Goal: Obtain resource: Download file/media

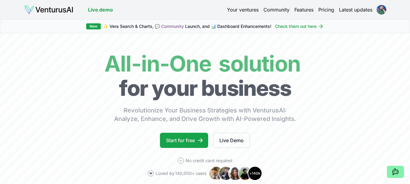
scroll to position [14311, 0]
drag, startPoint x: 177, startPoint y: 140, endPoint x: 217, endPoint y: 134, distance: 40.3
click at [177, 141] on link "Start for free" at bounding box center [184, 140] width 48 height 15
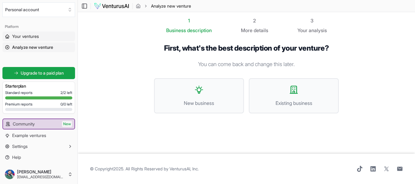
click at [19, 35] on span "Your ventures" at bounding box center [25, 36] width 27 height 6
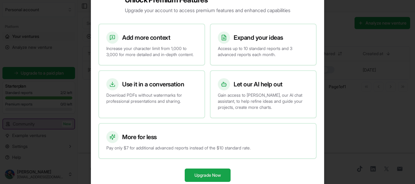
click at [338, 39] on div at bounding box center [207, 92] width 415 height 184
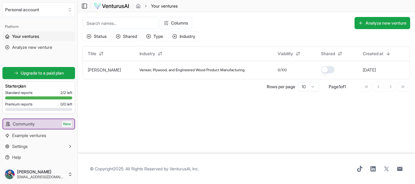
click at [35, 35] on span "Your ventures" at bounding box center [25, 36] width 27 height 6
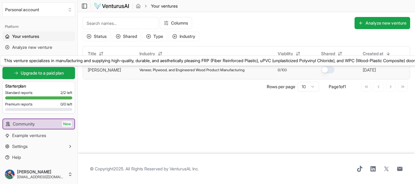
click at [96, 70] on link "[PERSON_NAME]" at bounding box center [104, 69] width 33 height 5
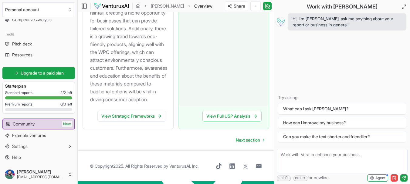
scroll to position [983, 0]
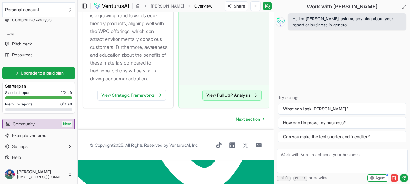
click at [243, 101] on link "View Full USP Analysis" at bounding box center [231, 95] width 59 height 11
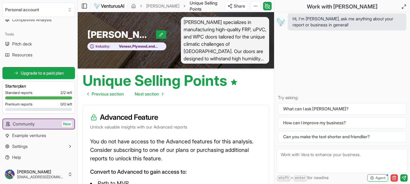
click at [113, 8] on img at bounding box center [109, 5] width 31 height 7
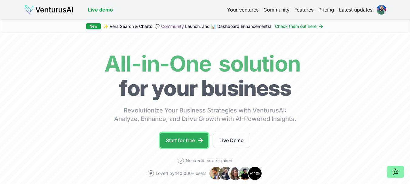
click at [186, 138] on link "Start for free" at bounding box center [184, 140] width 48 height 15
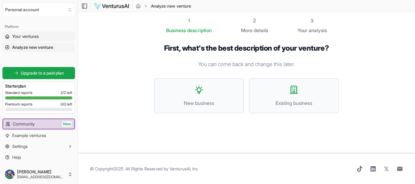
click at [16, 37] on span "Your ventures" at bounding box center [25, 36] width 27 height 6
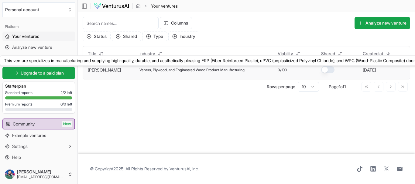
click at [93, 70] on link "[PERSON_NAME]" at bounding box center [104, 69] width 33 height 5
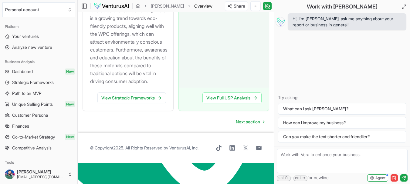
scroll to position [983, 0]
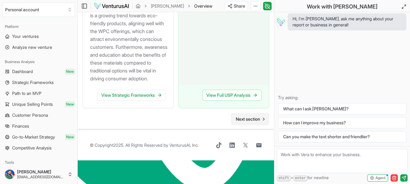
click at [246, 122] on span "Next section" at bounding box center [248, 119] width 24 height 6
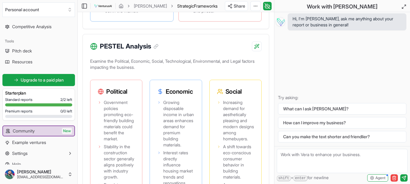
scroll to position [128, 0]
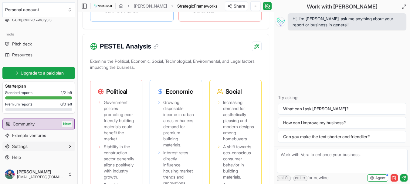
click at [17, 146] on span "Settings" at bounding box center [19, 147] width 15 height 6
click at [68, 146] on icon "button" at bounding box center [70, 146] width 5 height 5
click at [70, 146] on icon "button" at bounding box center [70, 146] width 1 height 2
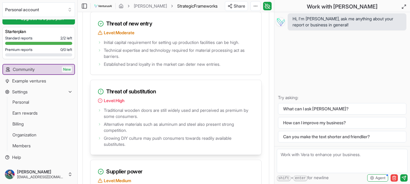
scroll to position [990, 0]
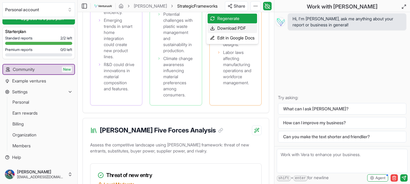
click at [232, 28] on div "Download PDF" at bounding box center [232, 28] width 49 height 10
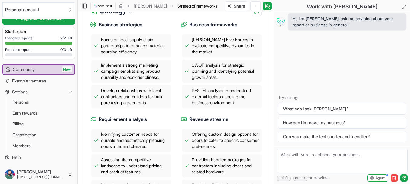
scroll to position [292, 0]
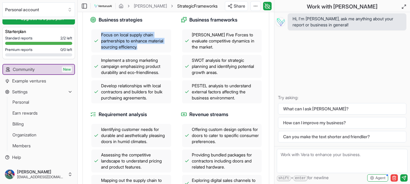
drag, startPoint x: 101, startPoint y: 41, endPoint x: 153, endPoint y: 53, distance: 53.8
type textarea "Focus on local supply chain partnerships to enhance material sourcing efficienc…"
click at [153, 53] on div "Focus on local supply chain partnerships to enhance material sourcing efficienc…" at bounding box center [131, 40] width 80 height 23
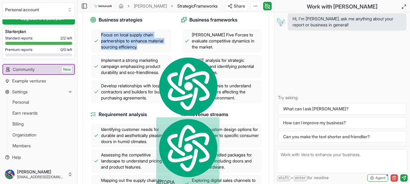
copy span "Focus on local supply chain partnerships to enhance material sourcing efficienc…"
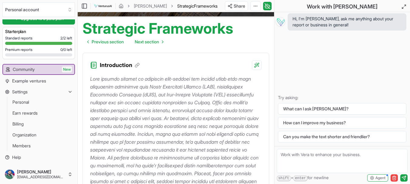
scroll to position [61, 0]
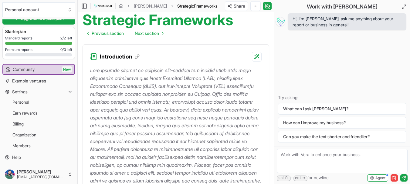
click at [192, 58] on div "Introduction" at bounding box center [176, 53] width 186 height 17
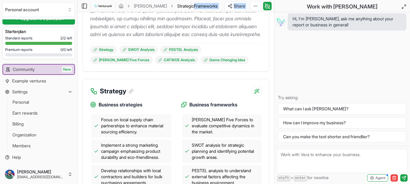
scroll to position [198, 0]
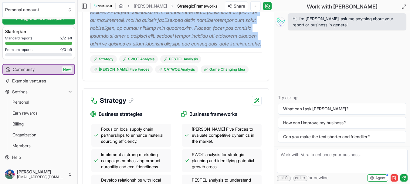
drag, startPoint x: 91, startPoint y: 68, endPoint x: 227, endPoint y: 49, distance: 136.7
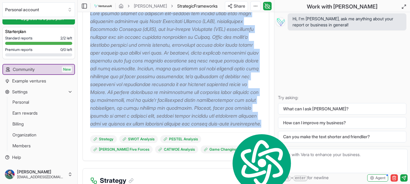
scroll to position [107, 0]
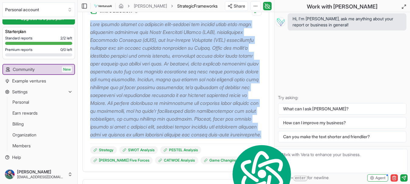
copy p "This venture focuses on producing high-quality and durable doors made from inno…"
